Goal: Task Accomplishment & Management: Complete application form

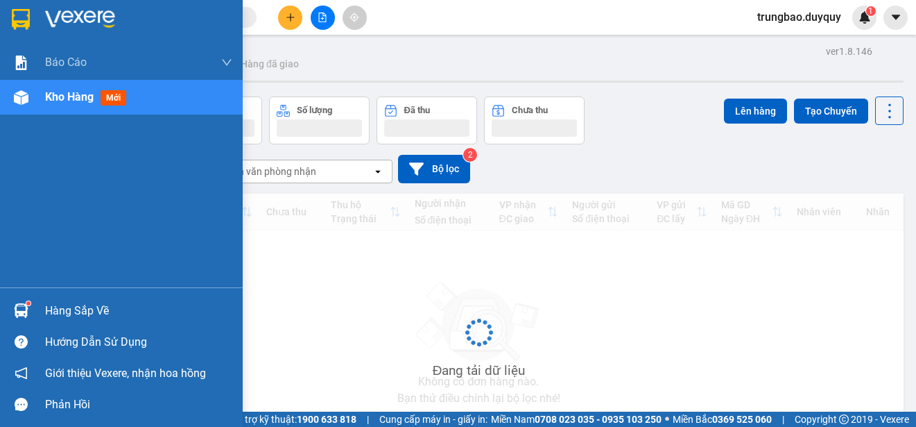
click at [22, 12] on img at bounding box center [21, 19] width 18 height 21
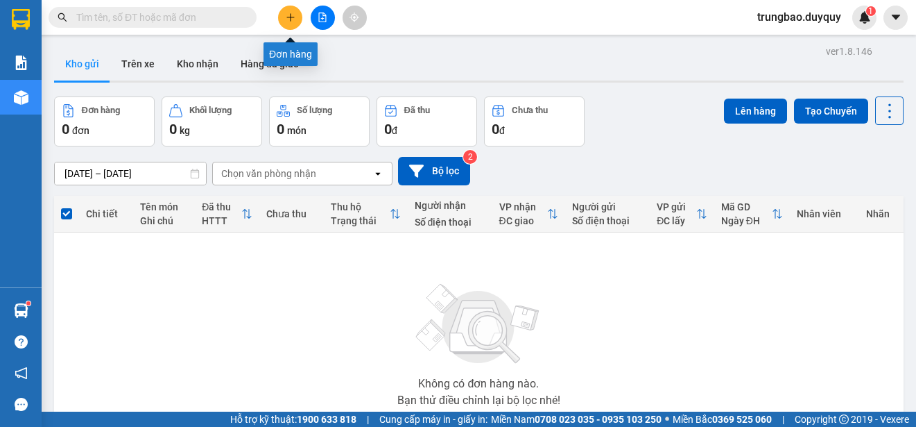
click at [286, 19] on icon "plus" at bounding box center [291, 17] width 10 height 10
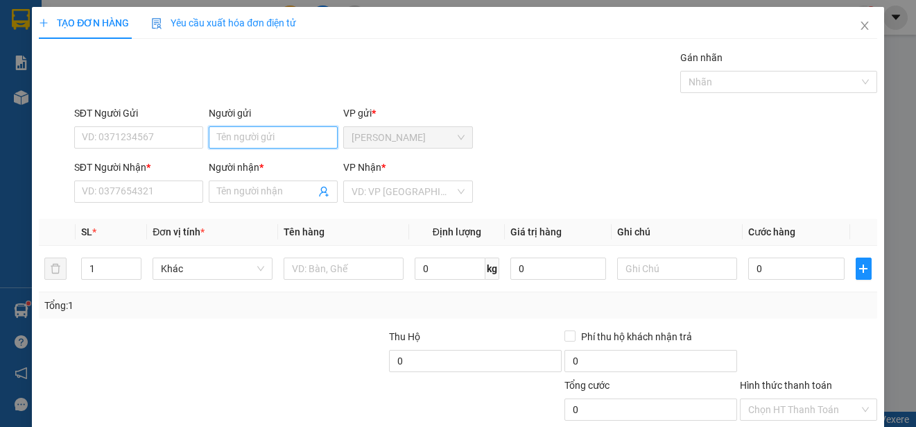
click at [263, 135] on input "Người gửi" at bounding box center [273, 137] width 129 height 22
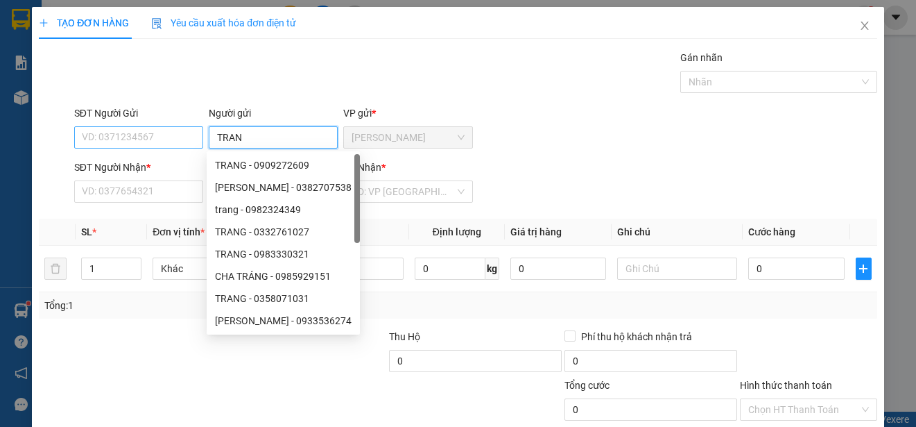
type input "TRAN"
click at [153, 141] on input "SĐT Người Gửi" at bounding box center [138, 137] width 129 height 22
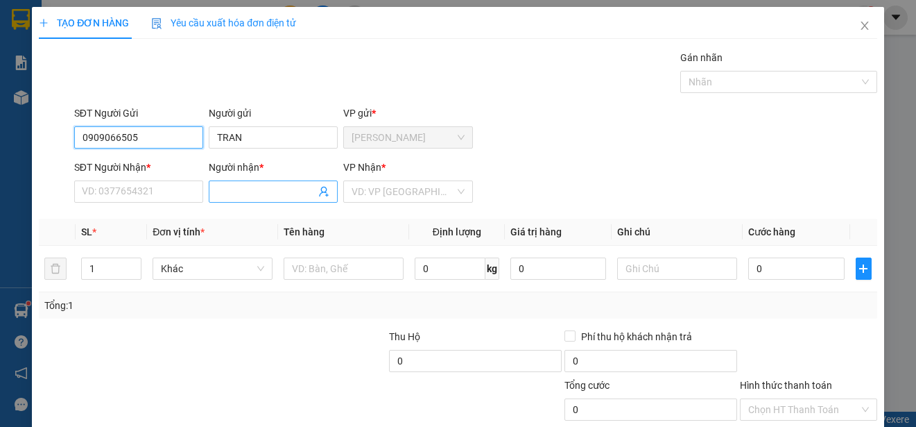
type input "0909066505"
click at [270, 190] on input "Người nhận *" at bounding box center [266, 191] width 98 height 15
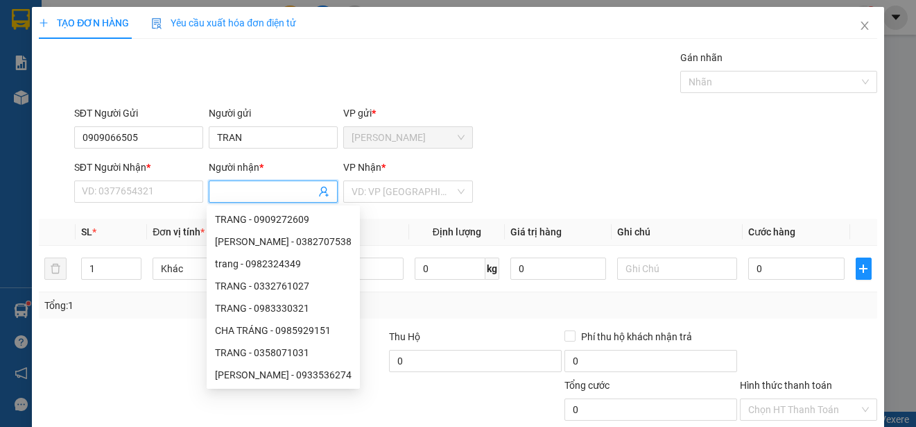
type input "I"
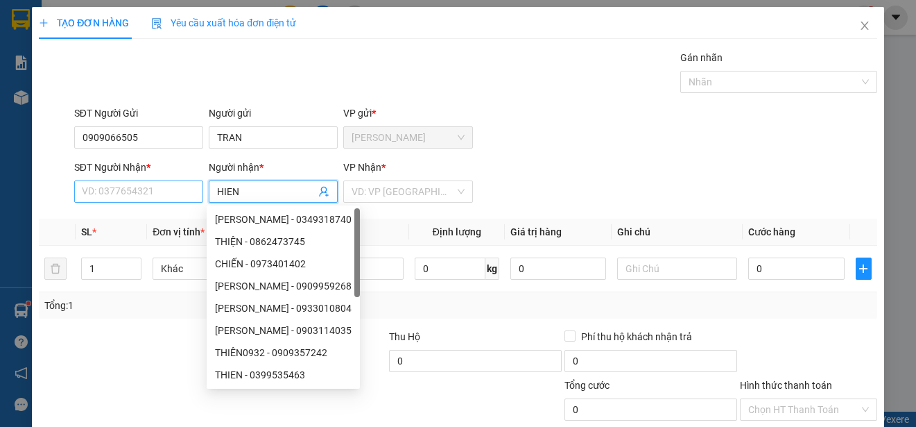
type input "HIEN"
click at [160, 192] on input "SĐT Người Nhận *" at bounding box center [138, 191] width 129 height 22
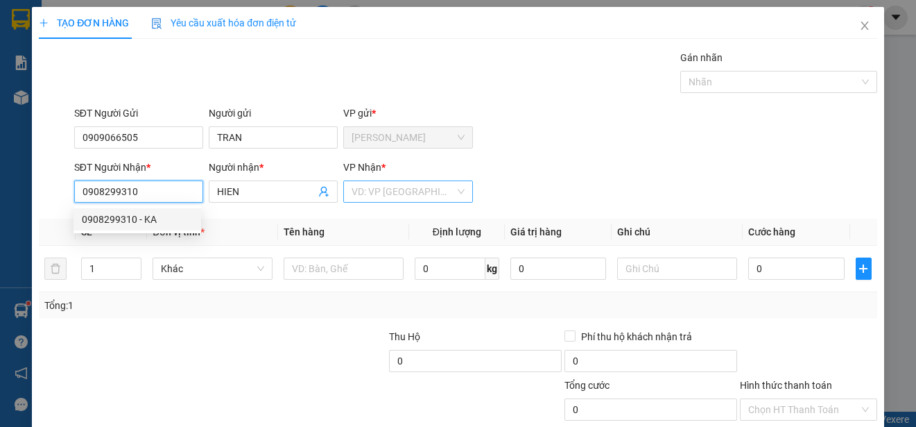
type input "0908299310"
click at [379, 192] on input "search" at bounding box center [403, 191] width 103 height 21
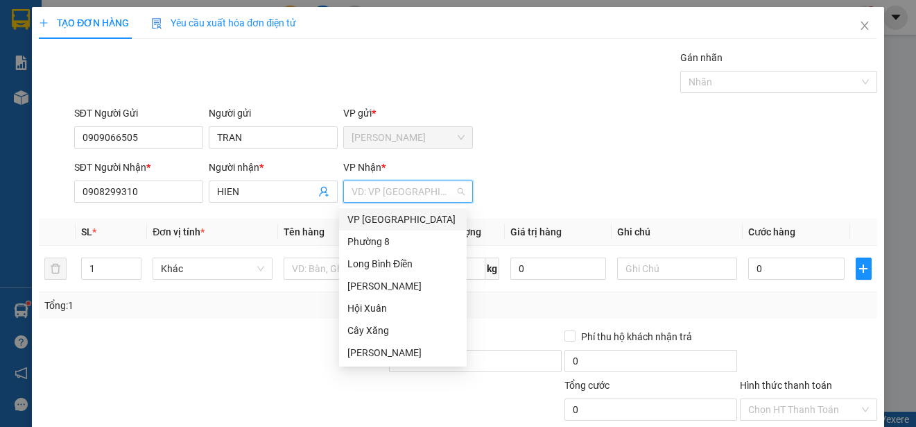
click at [388, 216] on div "VP [GEOGRAPHIC_DATA]" at bounding box center [402, 219] width 111 height 15
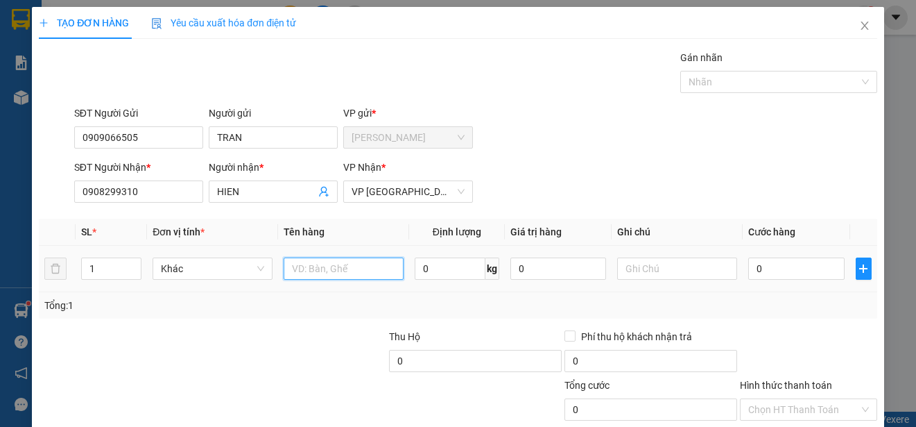
click at [364, 273] on input "text" at bounding box center [344, 268] width 120 height 22
type input "1 TUI"
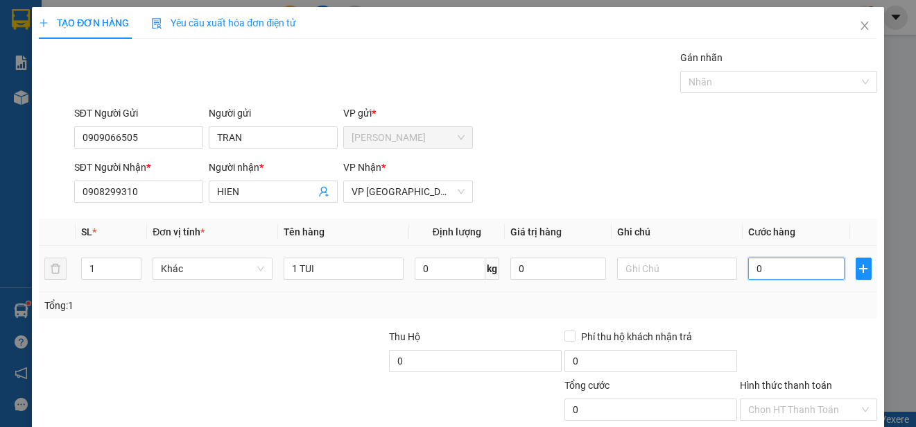
click at [748, 267] on input "0" at bounding box center [796, 268] width 96 height 22
type input "20"
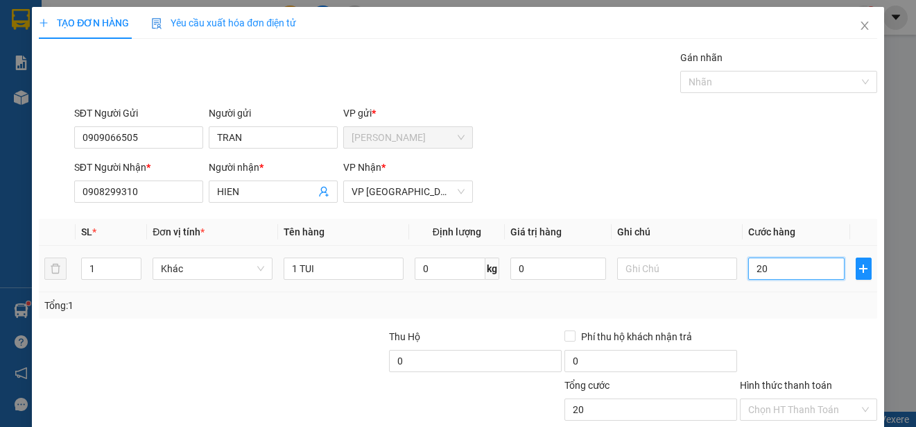
type input "250"
type input "2.500"
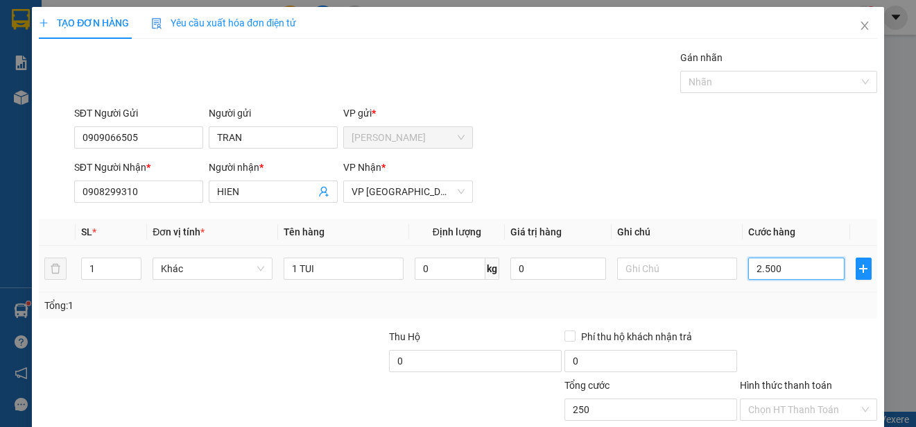
type input "2.500"
type input "25.000"
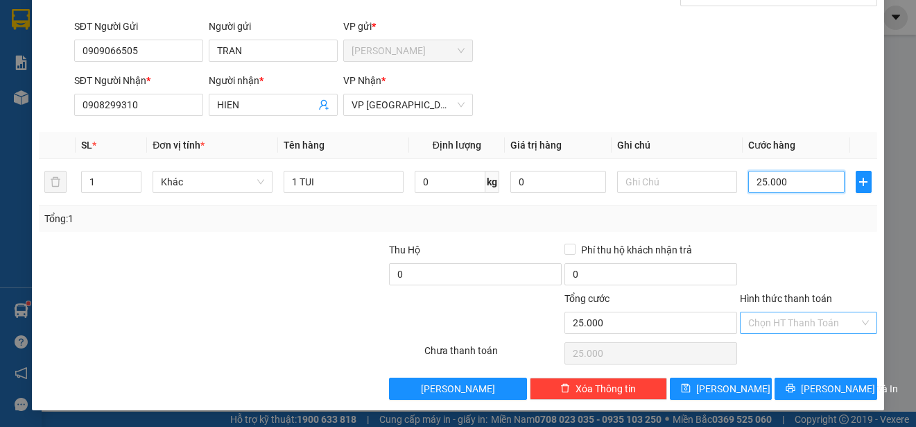
type input "25.000"
click at [829, 322] on input "Hình thức thanh toán" at bounding box center [803, 322] width 111 height 21
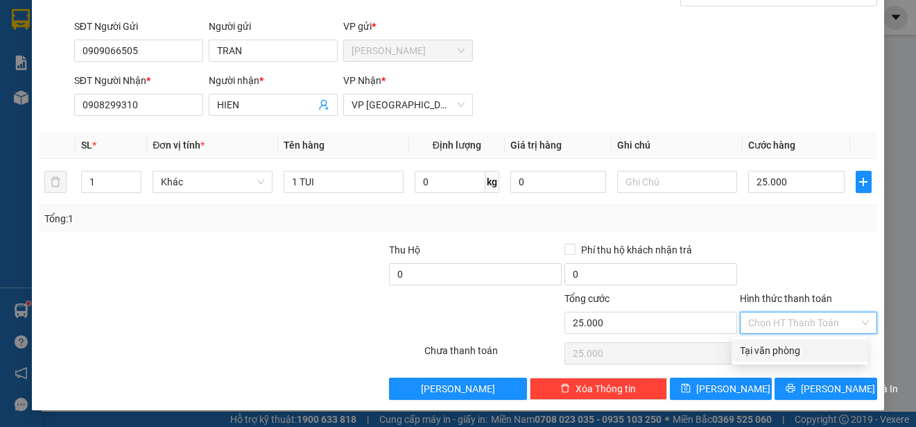
click at [823, 345] on div "Tại văn phòng" at bounding box center [799, 350] width 119 height 15
type input "0"
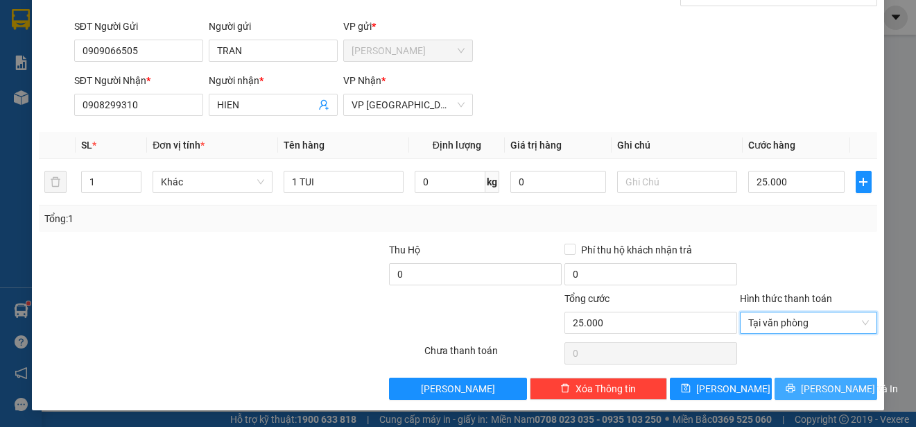
click at [821, 381] on span "[PERSON_NAME] và In" at bounding box center [849, 388] width 97 height 15
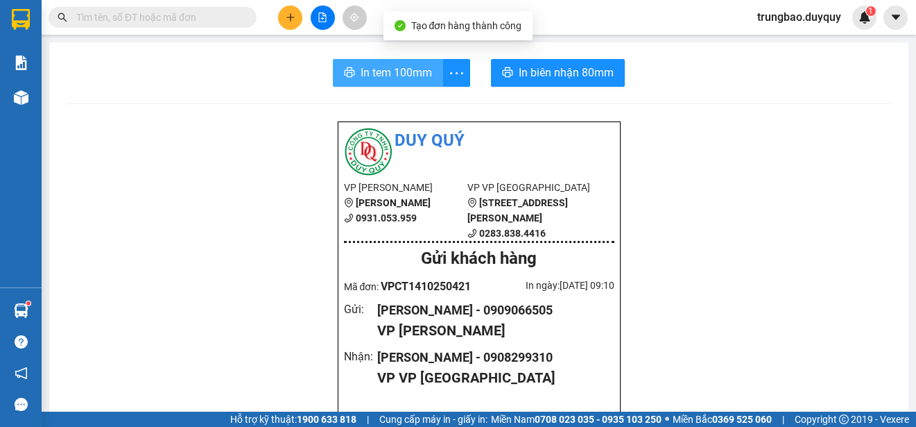
click at [409, 78] on span "In tem 100mm" at bounding box center [396, 72] width 71 height 17
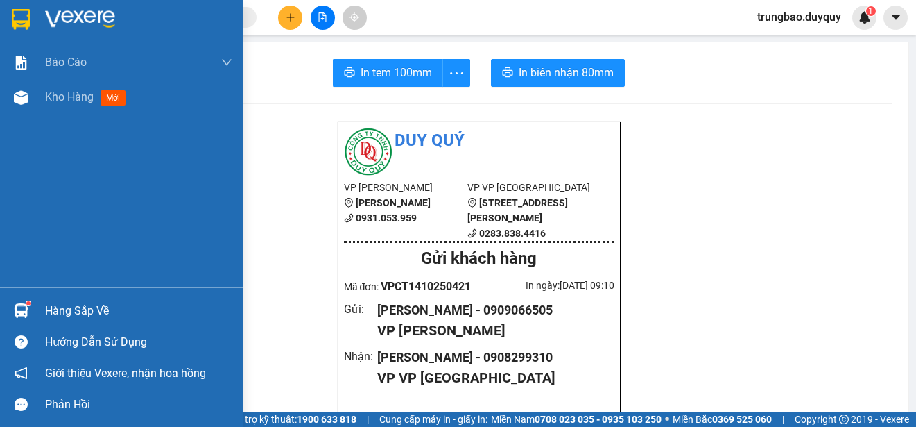
click at [17, 15] on img at bounding box center [21, 19] width 18 height 21
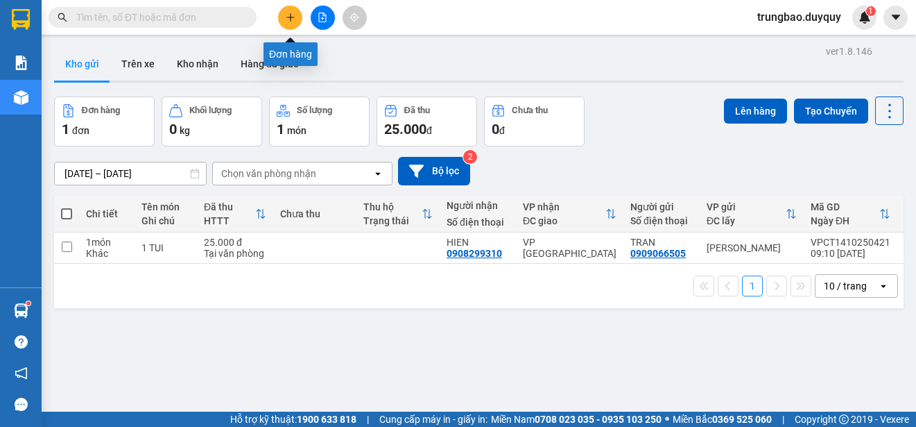
click at [286, 15] on icon "plus" at bounding box center [291, 17] width 10 height 10
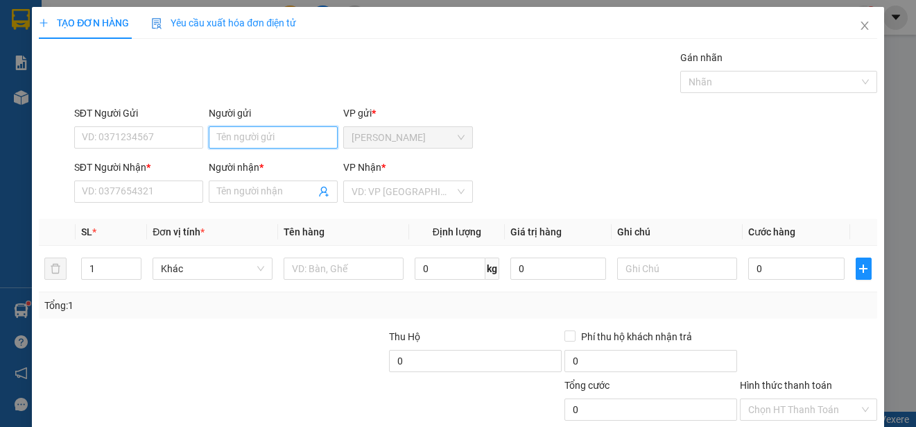
click at [290, 138] on input "Người gửi" at bounding box center [273, 137] width 129 height 22
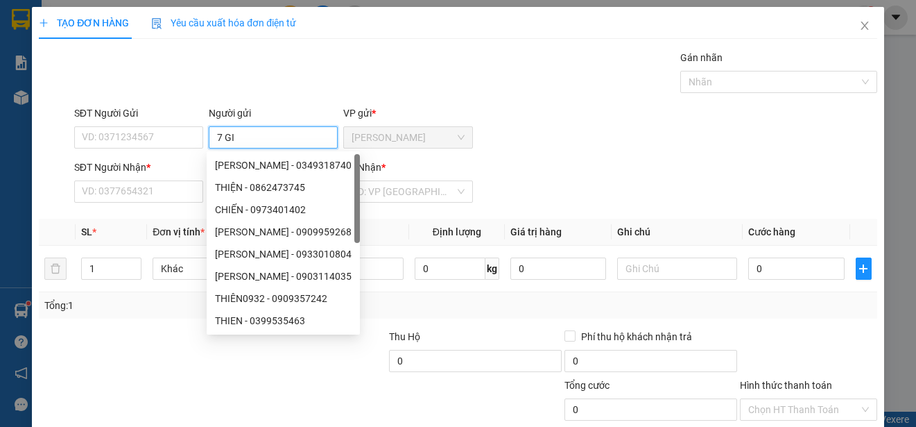
type input "7 GIA"
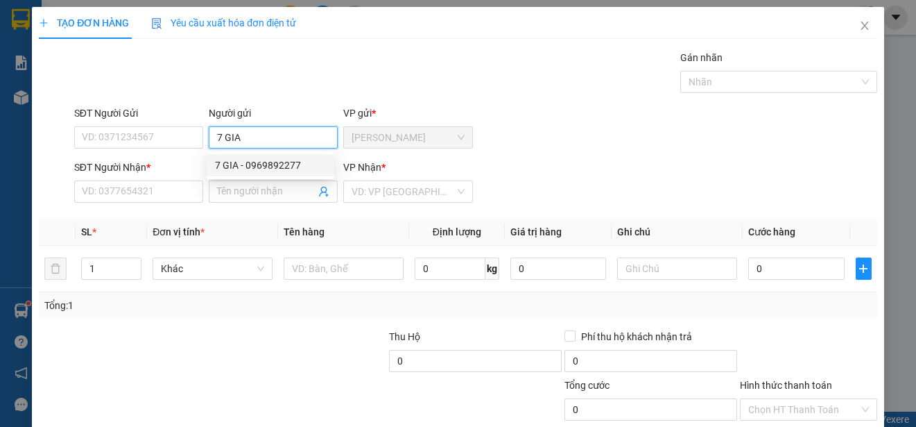
click at [265, 164] on div "7 GIA - 0969892277" at bounding box center [270, 164] width 111 height 15
type input "0969892277"
type input "7 GIA"
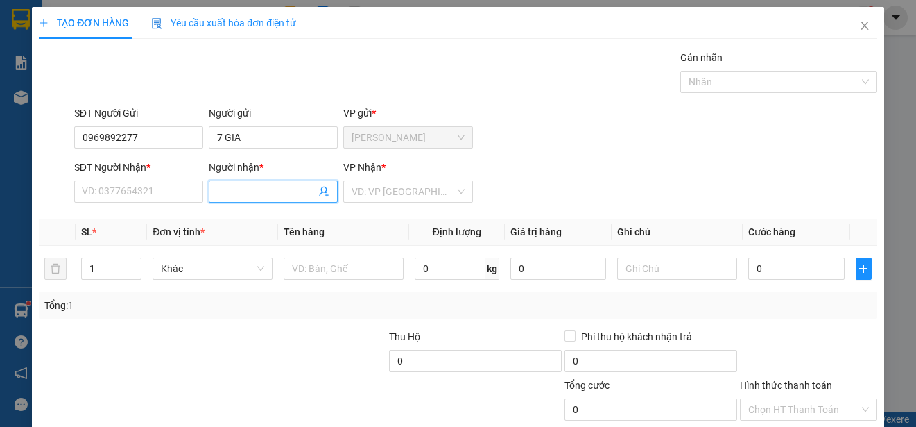
click at [281, 191] on input "Người nhận *" at bounding box center [266, 191] width 98 height 15
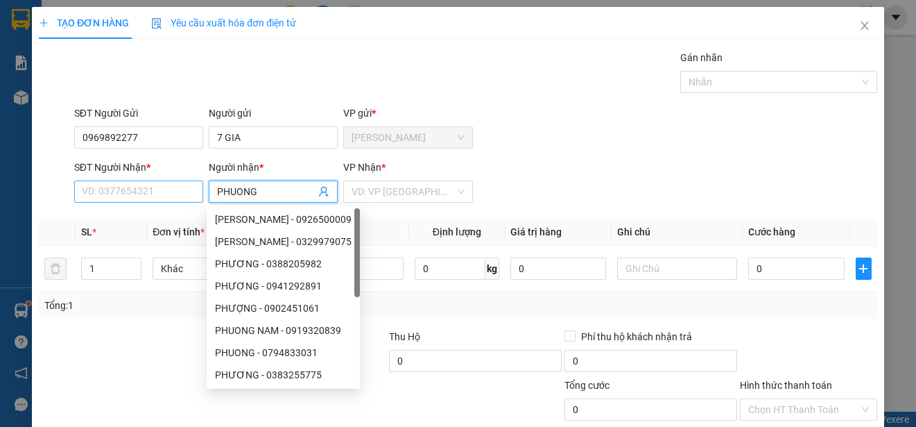
type input "PHUONG"
click at [190, 194] on input "SĐT Người Nhận *" at bounding box center [138, 191] width 129 height 22
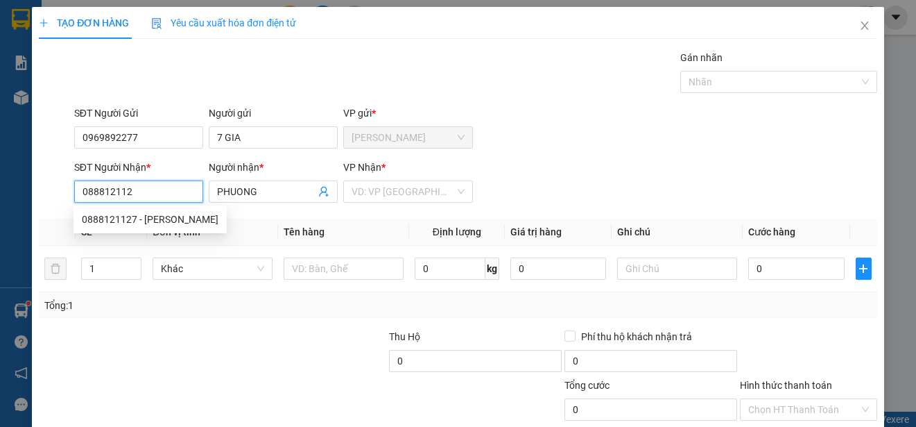
type input "0888121127"
click at [174, 216] on div "0888121127 - [PERSON_NAME]" at bounding box center [150, 219] width 137 height 15
type input "[PERSON_NAME]"
type input "20.000"
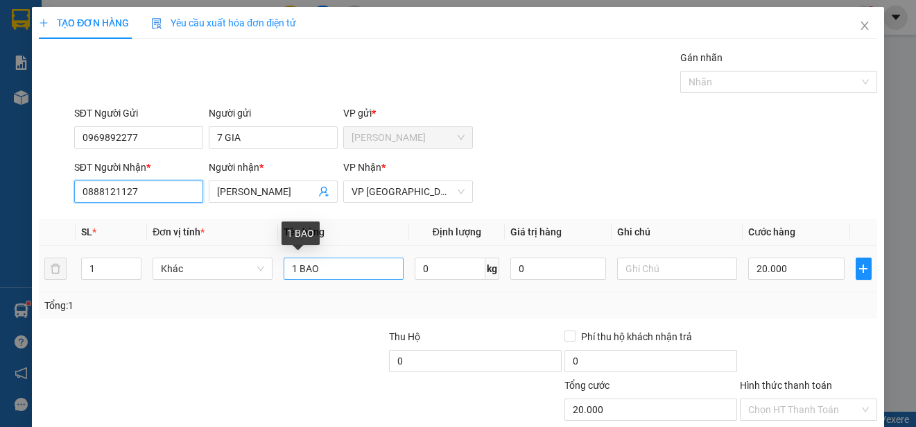
type input "0888121127"
click at [338, 270] on input "1 BAO" at bounding box center [344, 268] width 120 height 22
type input "1"
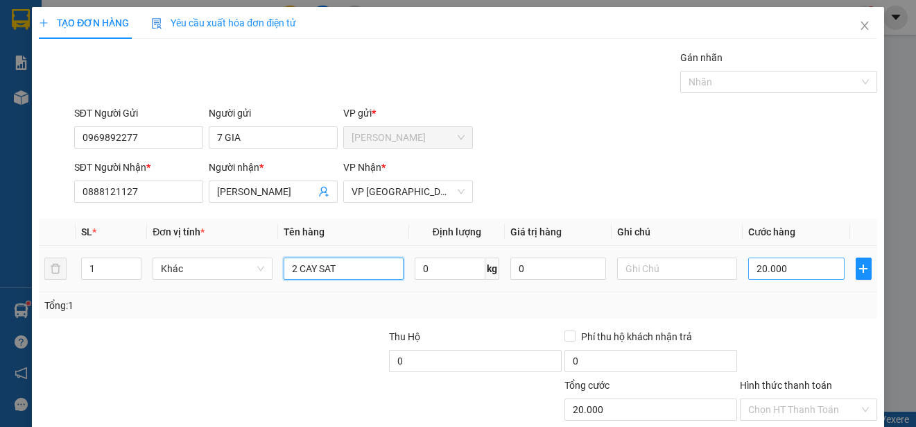
type input "2 CAY SAT"
click at [748, 270] on input "20.000" at bounding box center [796, 268] width 96 height 22
type input "0"
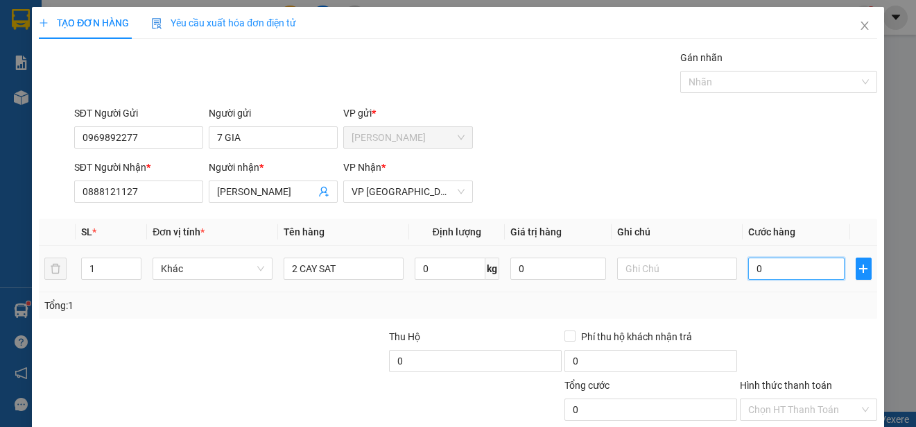
click at [748, 270] on input "0" at bounding box center [796, 268] width 96 height 22
type input "80"
type input "800"
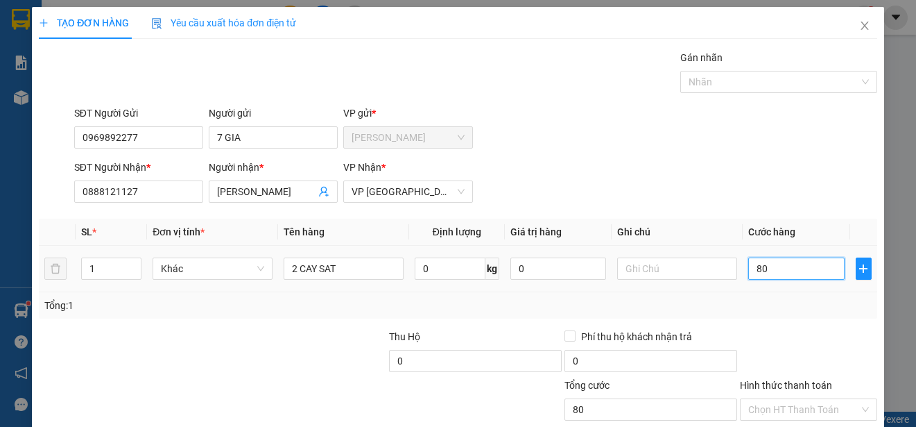
type input "800"
type input "8.000"
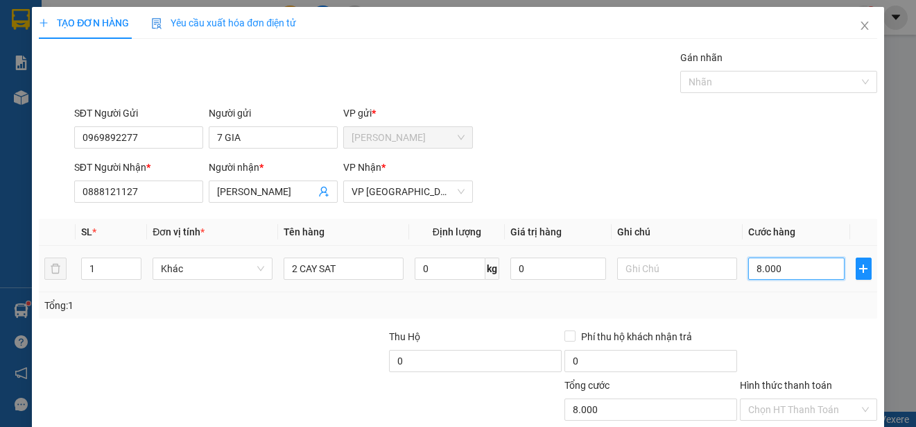
type input "80.000"
type input "800.000"
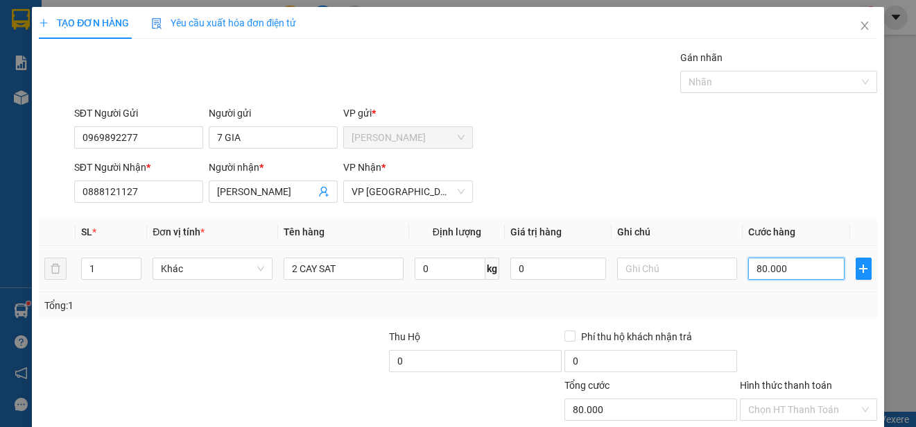
type input "800.000"
type input "80.000"
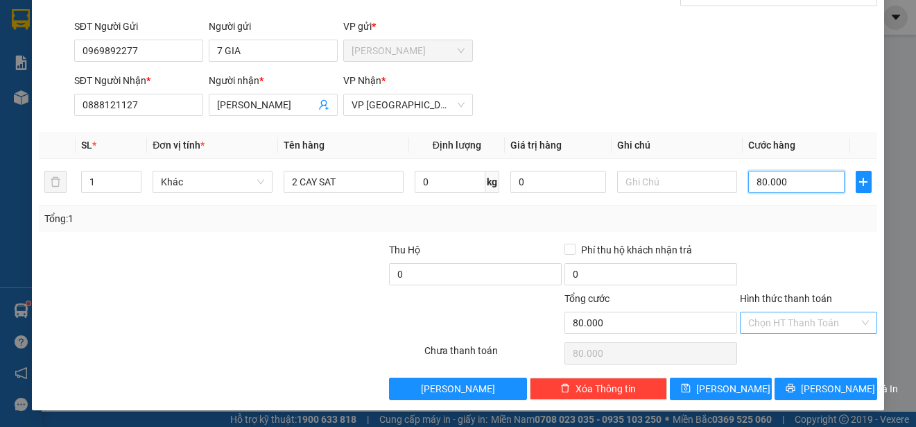
click at [850, 327] on div "Chọn HT Thanh Toán" at bounding box center [808, 322] width 137 height 22
type input "80.000"
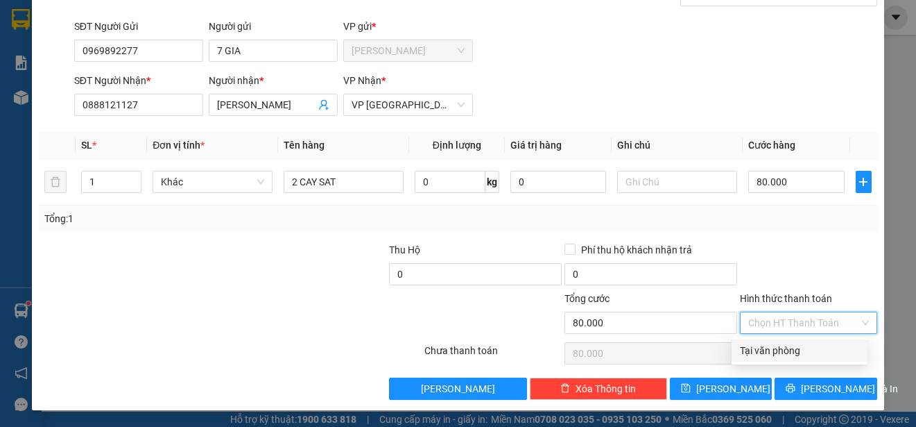
click at [830, 352] on div "Tại văn phòng" at bounding box center [799, 350] width 119 height 15
type input "0"
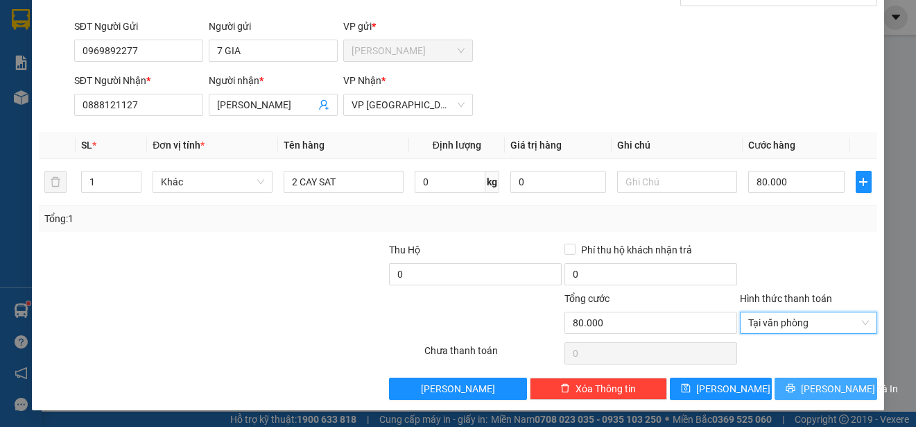
click at [822, 388] on span "[PERSON_NAME] và In" at bounding box center [849, 388] width 97 height 15
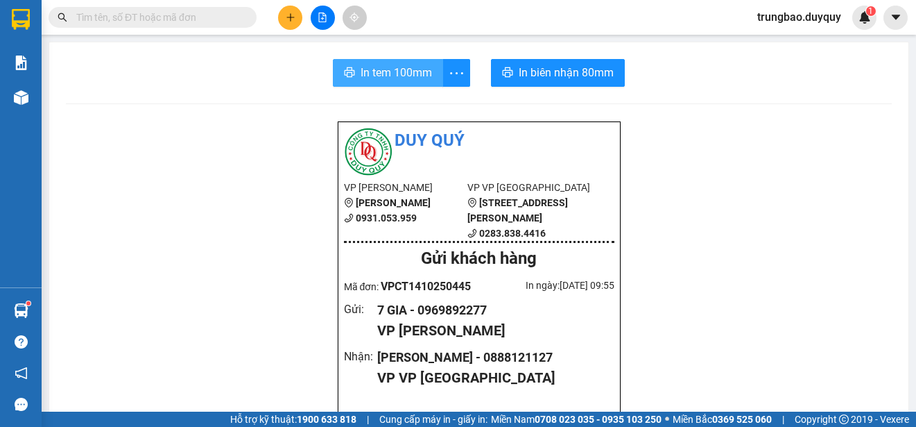
click at [368, 73] on span "In tem 100mm" at bounding box center [396, 72] width 71 height 17
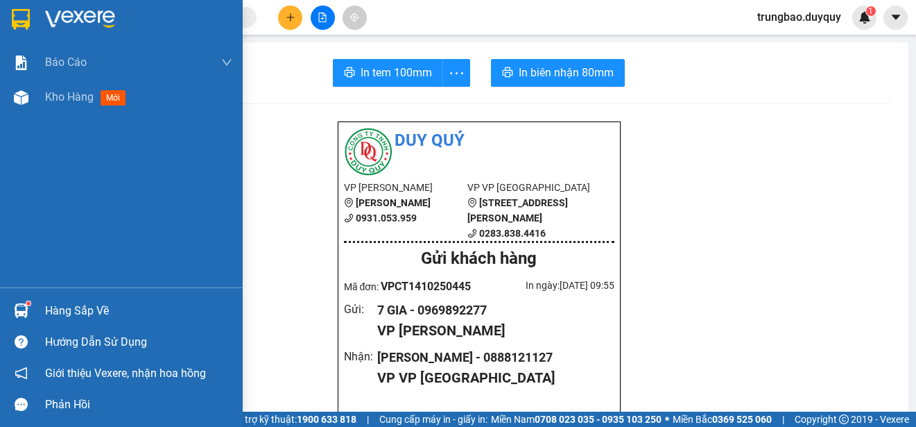
click at [22, 13] on img at bounding box center [21, 19] width 18 height 21
